Goal: Navigation & Orientation: Find specific page/section

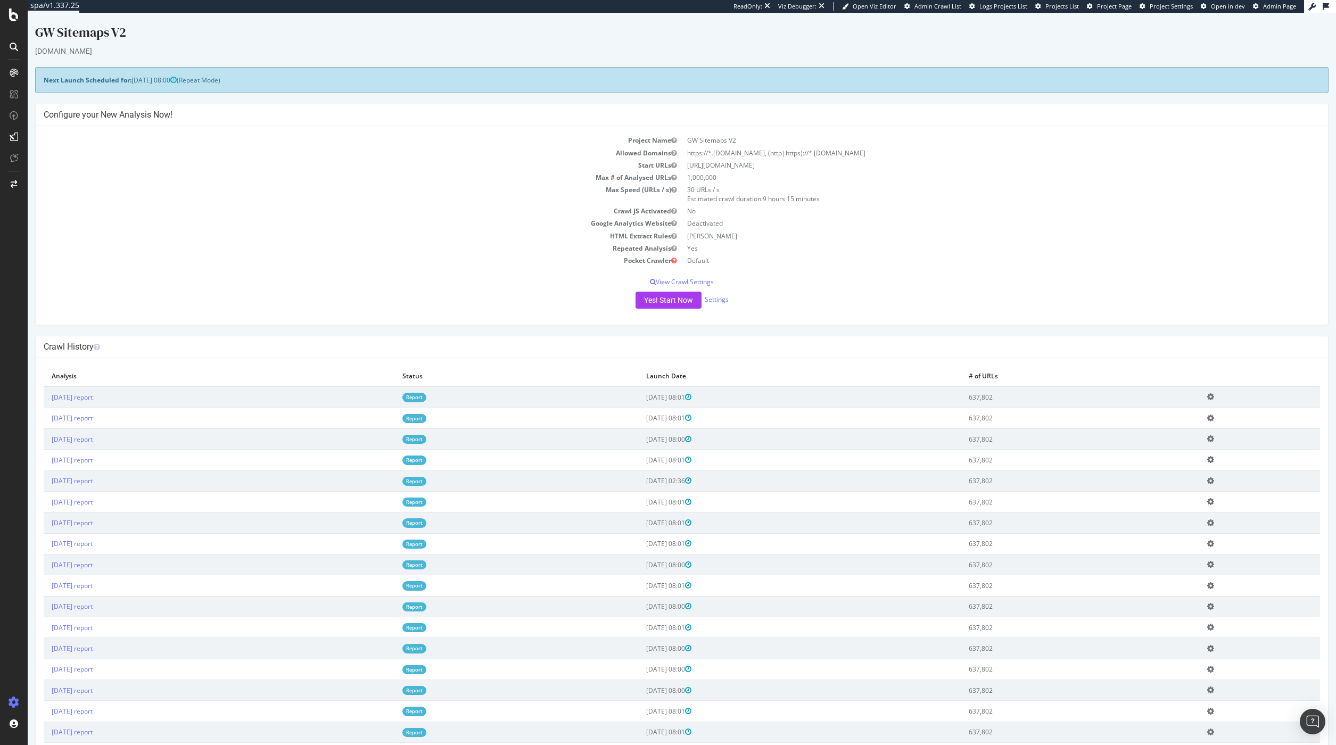
click at [1121, 6] on span "Project Page" at bounding box center [1114, 6] width 35 height 8
